Goal: Navigation & Orientation: Find specific page/section

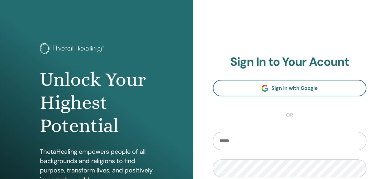
click at [297, 132] on input "email" at bounding box center [290, 141] width 154 height 18
type input "**********"
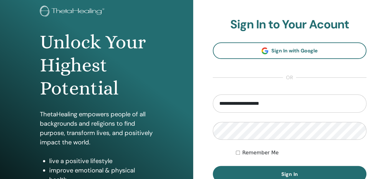
scroll to position [38, 0]
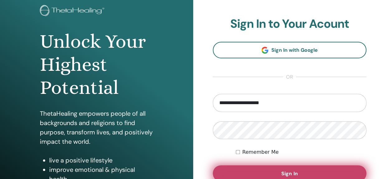
click at [301, 170] on button "Sign In" at bounding box center [290, 173] width 154 height 16
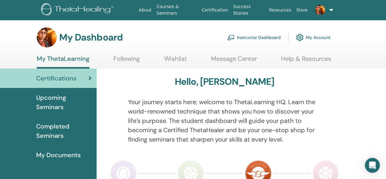
click at [79, 101] on span "Upcoming Seminars" at bounding box center [63, 102] width 55 height 19
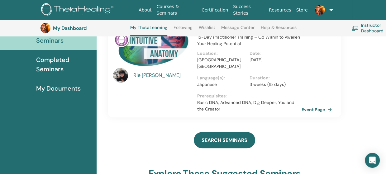
scroll to position [75, 0]
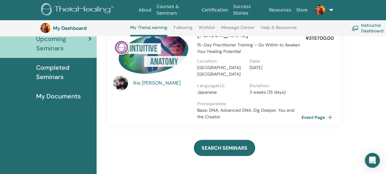
click at [58, 74] on span "Completed Seminars" at bounding box center [63, 72] width 55 height 19
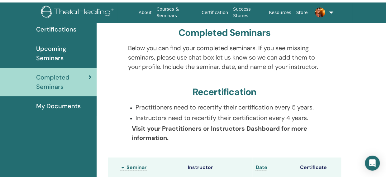
scroll to position [25, 0]
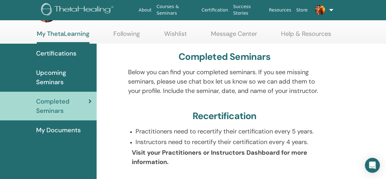
click at [58, 74] on span "Upcoming Seminars" at bounding box center [63, 77] width 55 height 19
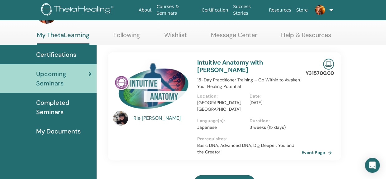
scroll to position [25, 0]
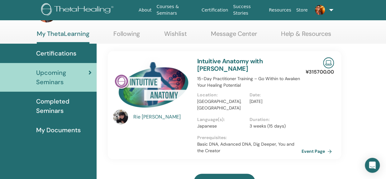
click at [139, 117] on div "Rie Yamamoto" at bounding box center [162, 116] width 58 height 7
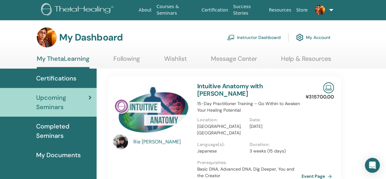
click at [137, 139] on div "Rie Yamamoto" at bounding box center [162, 141] width 58 height 7
click at [121, 144] on img at bounding box center [120, 141] width 15 height 15
click at [136, 60] on link "Following" at bounding box center [126, 61] width 26 height 12
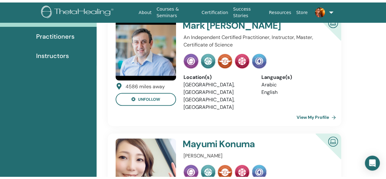
scroll to position [25, 0]
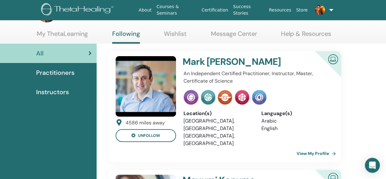
click at [86, 32] on link "My ThetaLearning" at bounding box center [62, 36] width 51 height 12
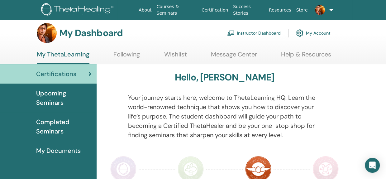
scroll to position [12, 0]
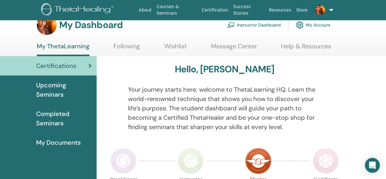
click at [186, 157] on img at bounding box center [190, 160] width 26 height 26
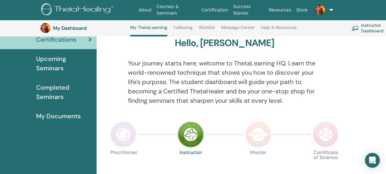
scroll to position [54, 0]
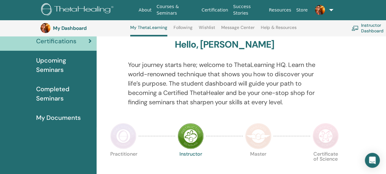
click at [114, 136] on img at bounding box center [123, 136] width 26 height 26
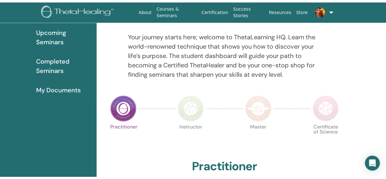
scroll to position [12, 0]
